Goal: Obtain resource: Download file/media

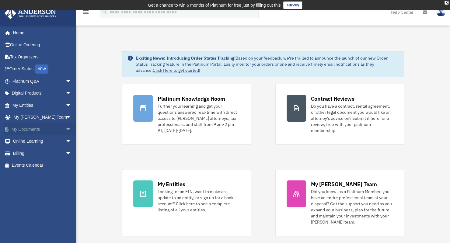
click at [38, 129] on link "My Documents arrow_drop_down" at bounding box center [42, 129] width 76 height 12
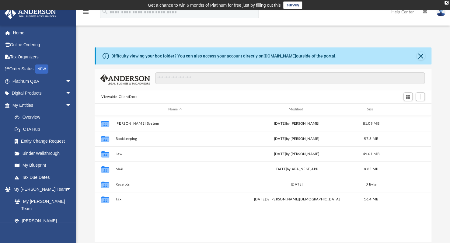
scroll to position [134, 332]
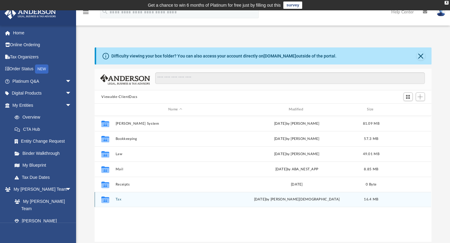
click at [123, 200] on button "Tax" at bounding box center [175, 199] width 119 height 4
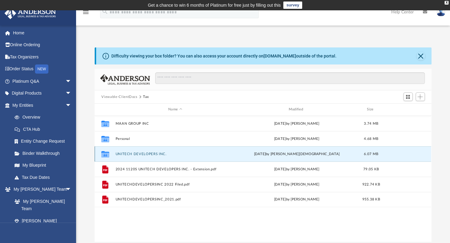
click at [127, 155] on button "UNITECH DEVELOPERS INC." at bounding box center [175, 154] width 119 height 4
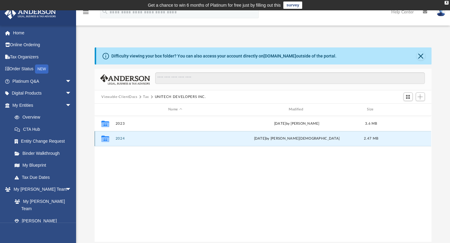
click at [122, 138] on button "2024" at bounding box center [175, 139] width 119 height 4
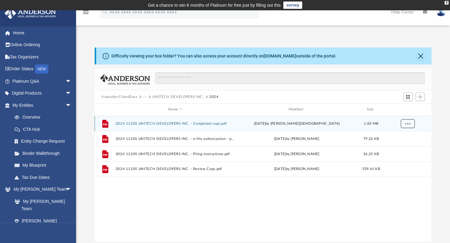
click at [404, 124] on button "More options" at bounding box center [408, 123] width 14 height 9
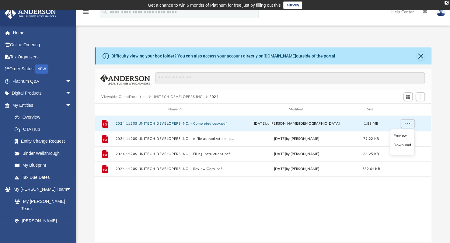
click at [402, 145] on li "Download" at bounding box center [402, 145] width 18 height 6
click at [407, 122] on span "More options" at bounding box center [407, 123] width 5 height 3
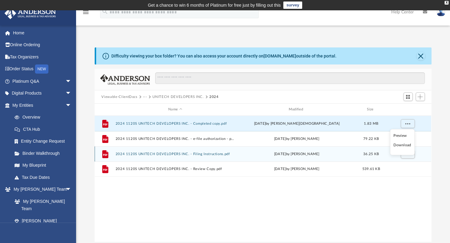
click at [165, 152] on button "2024 1120S UNITECH DEVELOPERS INC. - Filing Instructions.pdf" at bounding box center [175, 154] width 119 height 4
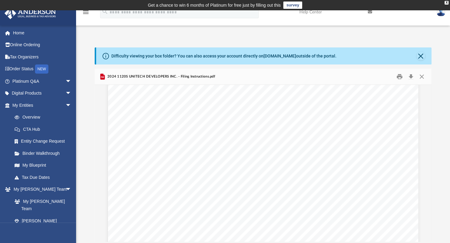
scroll to position [0, 0]
click at [29, 107] on link "My Entities arrow_drop_down" at bounding box center [42, 105] width 76 height 12
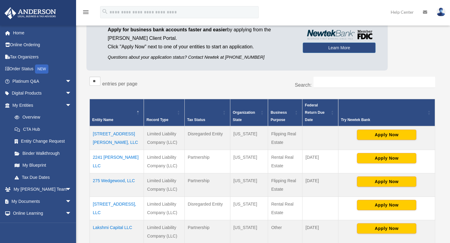
scroll to position [71, 0]
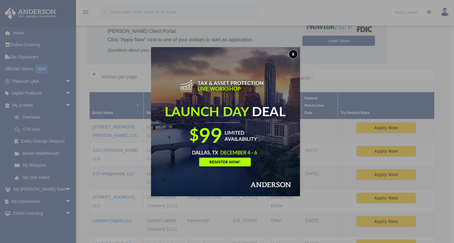
click at [295, 53] on button "x" at bounding box center [293, 54] width 9 height 9
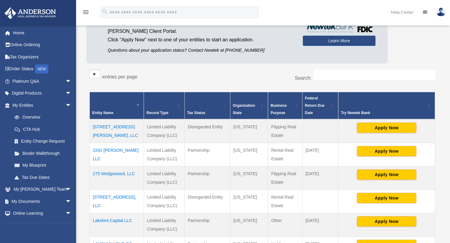
click at [117, 150] on td "2241 [PERSON_NAME] LLC" at bounding box center [117, 154] width 54 height 23
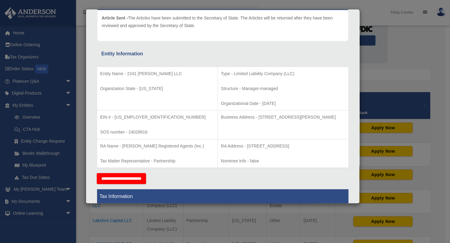
scroll to position [0, 0]
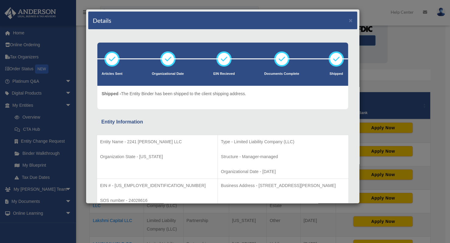
click at [331, 2] on div "Details × Articles Sent Organizational Date" at bounding box center [225, 121] width 450 height 243
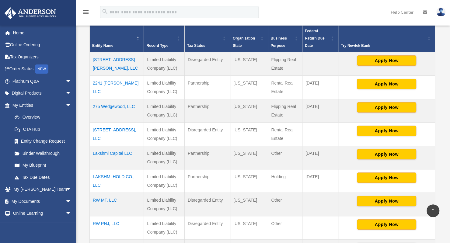
scroll to position [137, 0]
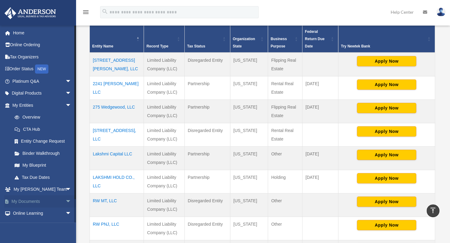
click at [28, 199] on link "My Documents arrow_drop_down" at bounding box center [42, 201] width 76 height 12
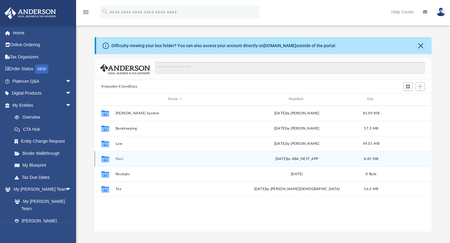
scroll to position [134, 332]
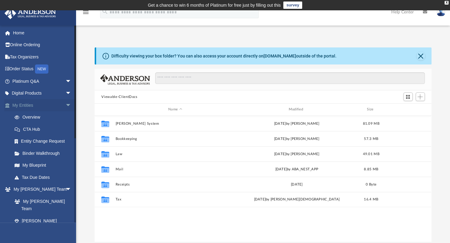
click at [25, 104] on link "My Entities arrow_drop_down" at bounding box center [42, 105] width 76 height 12
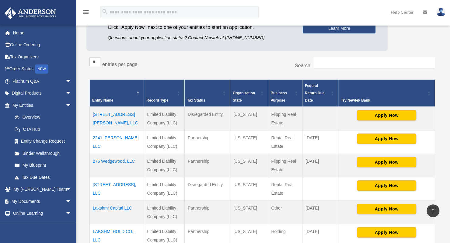
scroll to position [70, 0]
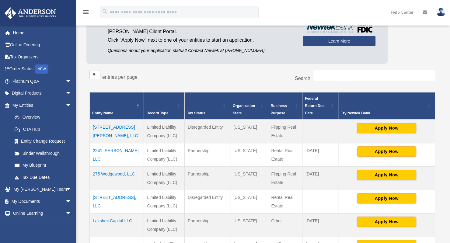
click at [107, 152] on td "2241 [PERSON_NAME] LLC" at bounding box center [117, 154] width 54 height 23
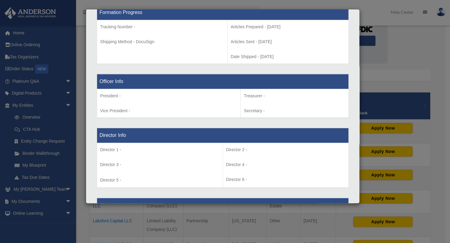
scroll to position [330, 0]
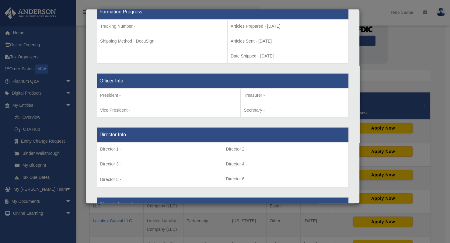
click at [60, 200] on div "Details × Articles Sent Organizational Date" at bounding box center [225, 121] width 450 height 243
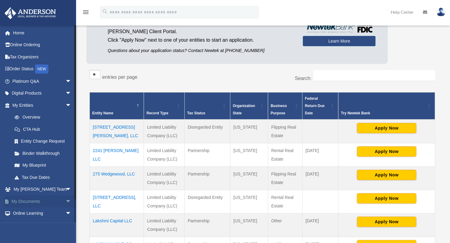
click at [65, 200] on span "arrow_drop_down" at bounding box center [71, 201] width 12 height 12
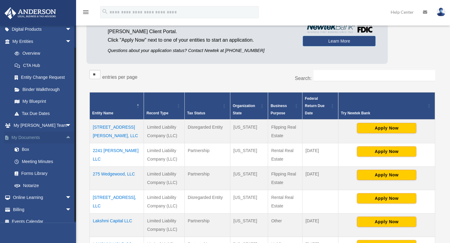
scroll to position [67, 0]
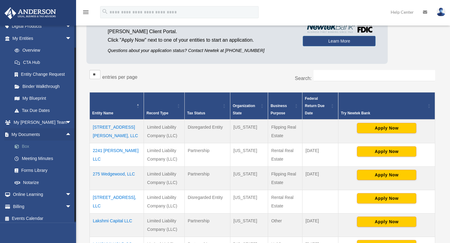
click at [24, 145] on link "Box" at bounding box center [45, 147] width 72 height 12
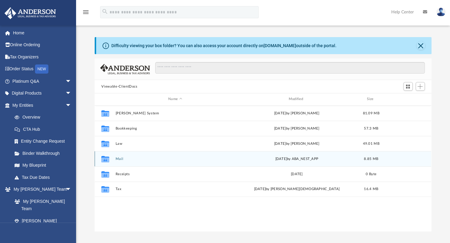
scroll to position [134, 332]
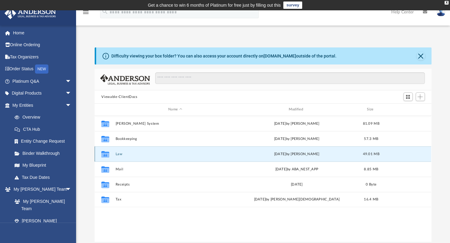
click at [118, 155] on button "Law" at bounding box center [175, 154] width 119 height 4
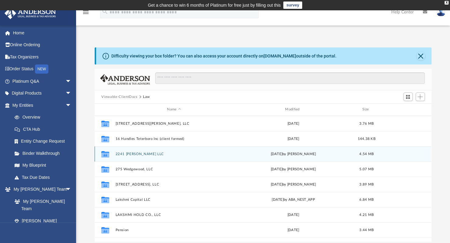
click at [128, 153] on button "2241 [PERSON_NAME] LLC" at bounding box center [174, 154] width 117 height 4
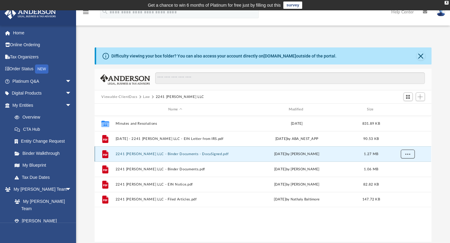
click at [409, 154] on span "More options" at bounding box center [407, 153] width 5 height 3
click at [400, 177] on li "Download" at bounding box center [402, 175] width 18 height 6
click at [147, 96] on button "Law" at bounding box center [146, 96] width 7 height 5
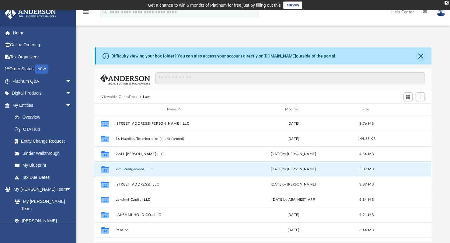
click at [142, 169] on button "275 Wedgewood, LLC" at bounding box center [174, 169] width 117 height 4
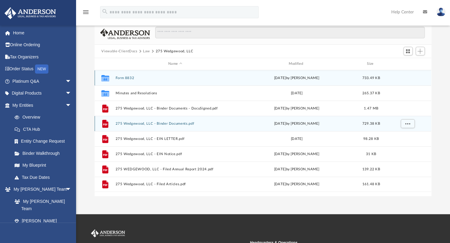
scroll to position [47, 0]
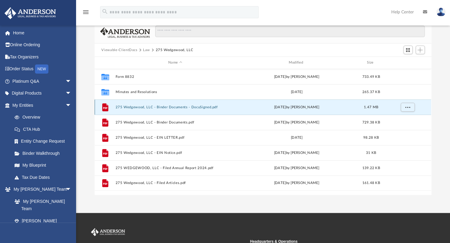
click at [148, 108] on button "275 Wedgewood, LLC - Binder Documents - DocuSigned.pdf" at bounding box center [175, 107] width 119 height 4
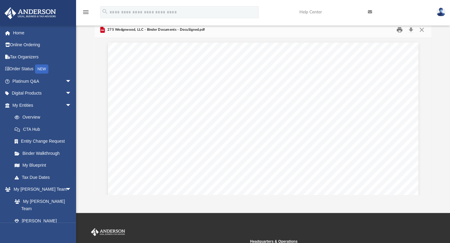
click at [399, 31] on button "Print" at bounding box center [399, 29] width 12 height 9
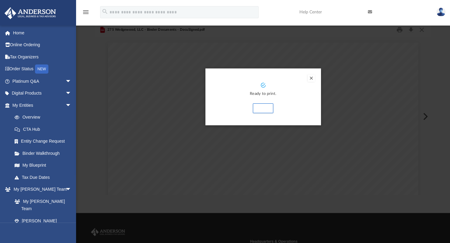
click at [311, 78] on button "Preview" at bounding box center [311, 78] width 7 height 7
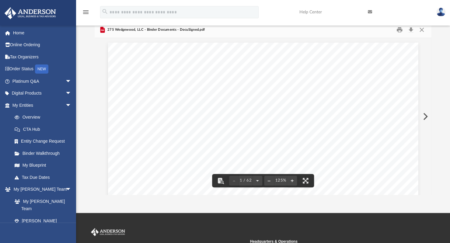
click at [348, 118] on div "[PERSON_NAME] [STREET_ADDRESS][US_STATE][US_STATE] Re: 275 Wedgewood, LLC Dear …" at bounding box center [263, 243] width 310 height 401
click at [421, 30] on button "Close" at bounding box center [421, 29] width 11 height 9
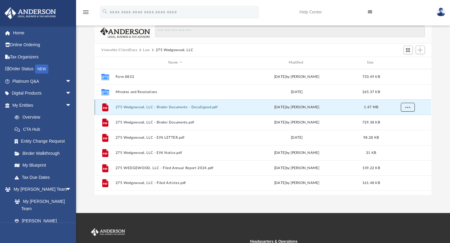
click at [409, 106] on span "More options" at bounding box center [407, 106] width 5 height 3
click at [402, 129] on li "Download" at bounding box center [402, 129] width 18 height 6
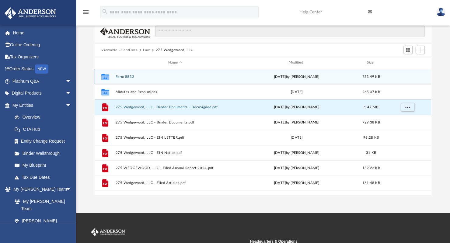
click at [127, 75] on button "Form 8832" at bounding box center [175, 77] width 119 height 4
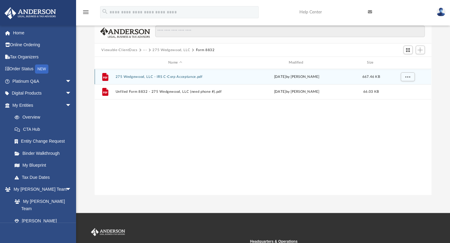
click at [134, 75] on button "275 Wedgewood, LLC - IRS C-Corp Acceptance.pdf" at bounding box center [175, 77] width 119 height 4
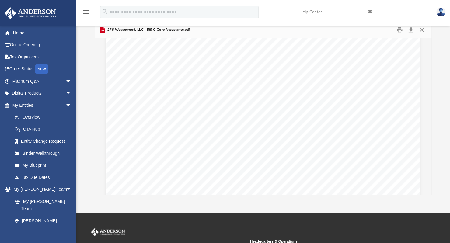
scroll to position [1022, 0]
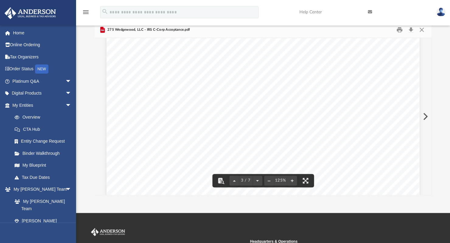
click at [443, 71] on div "Difficulty viewing your box folder? You can also access your account directly o…" at bounding box center [263, 98] width 374 height 194
click at [422, 29] on button "Close" at bounding box center [421, 29] width 11 height 9
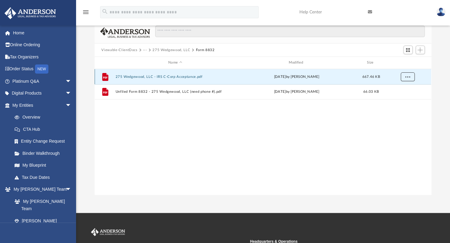
click at [409, 75] on span "More options" at bounding box center [407, 76] width 5 height 3
click at [403, 98] on li "Download" at bounding box center [402, 98] width 18 height 6
click at [167, 48] on button "275 Wedgewood, LLC" at bounding box center [171, 49] width 38 height 5
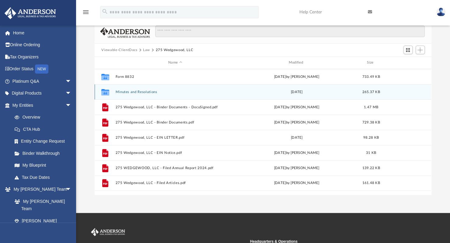
click at [143, 92] on button "Minutes and Resolutions" at bounding box center [175, 92] width 119 height 4
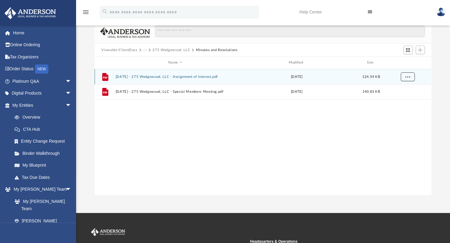
click at [407, 75] on span "More options" at bounding box center [407, 76] width 5 height 3
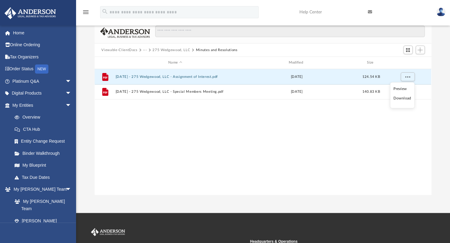
click at [402, 98] on li "Download" at bounding box center [402, 98] width 18 height 6
